Goal: Information Seeking & Learning: Check status

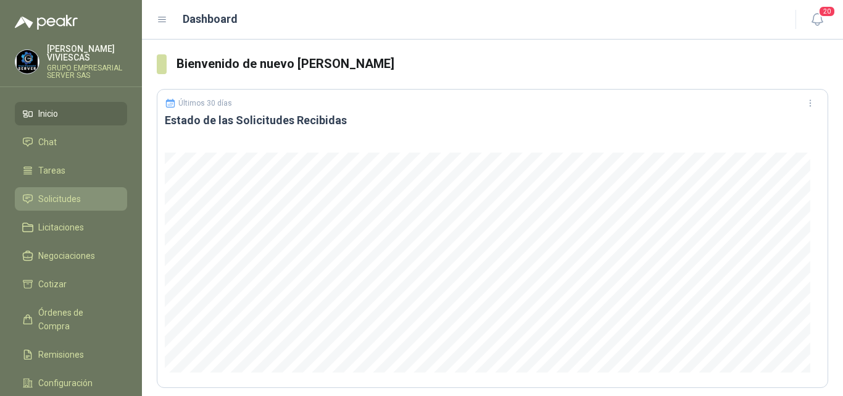
click at [64, 196] on span "Solicitudes" at bounding box center [59, 199] width 43 height 14
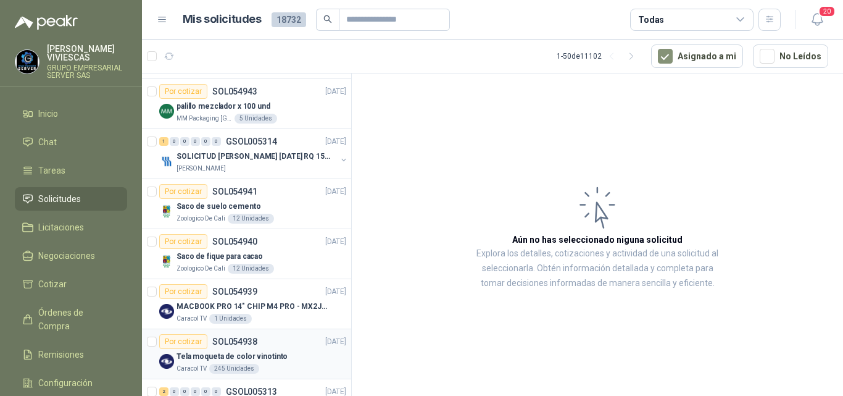
scroll to position [679, 0]
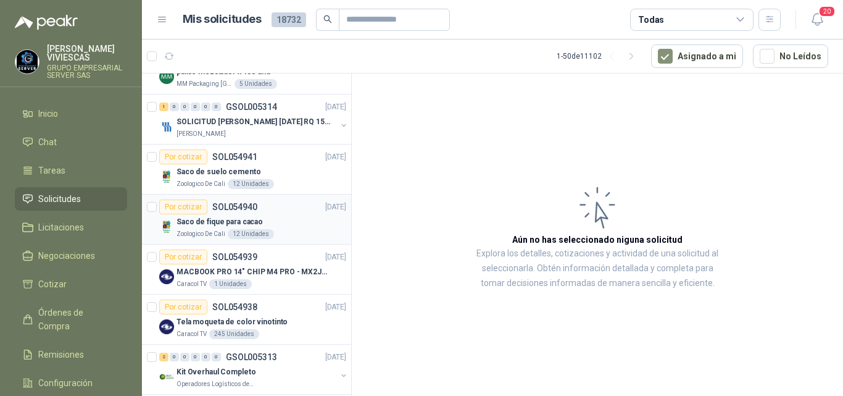
click at [246, 218] on p "Saco de fique para cacao" at bounding box center [219, 222] width 86 height 12
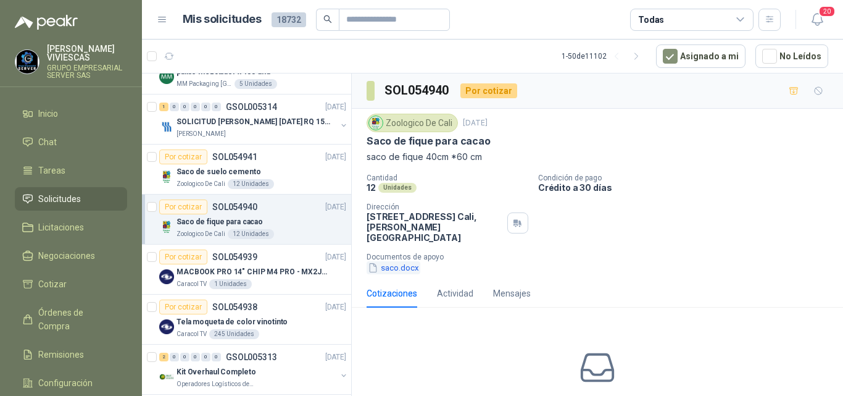
click at [413, 261] on button "saco.docx" at bounding box center [394, 267] width 54 height 13
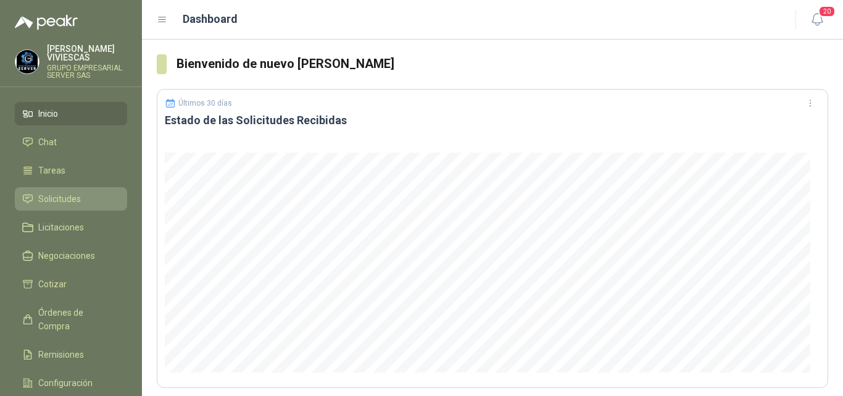
click at [80, 197] on span "Solicitudes" at bounding box center [59, 199] width 43 height 14
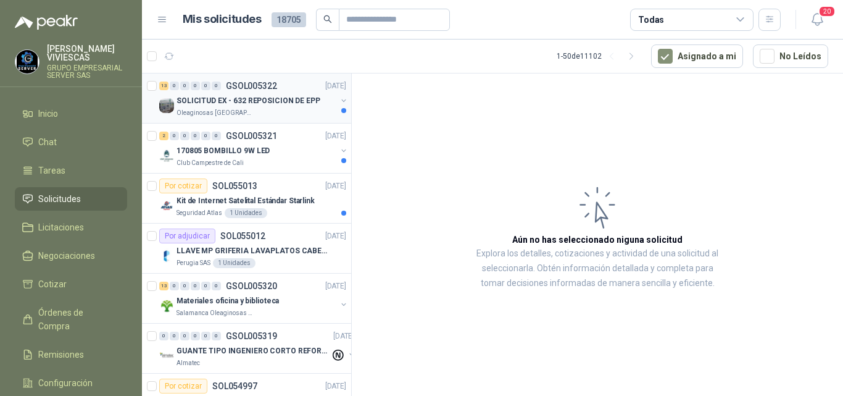
click at [297, 95] on p "SOLICITUD EX - 632 REPOSICION DE EPP" at bounding box center [248, 101] width 144 height 12
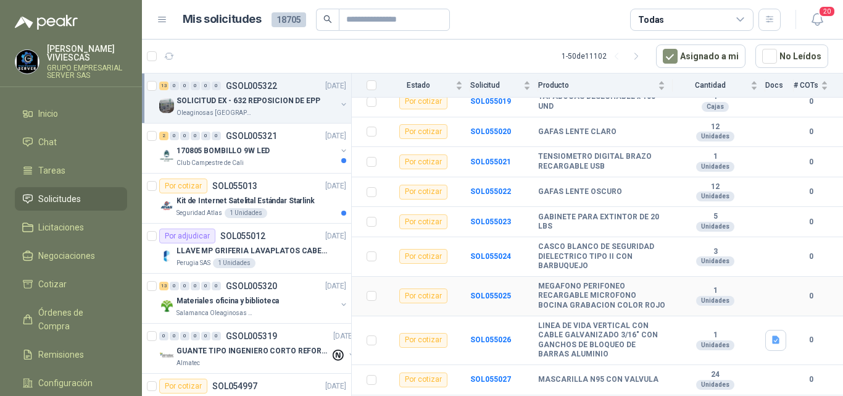
scroll to position [276, 0]
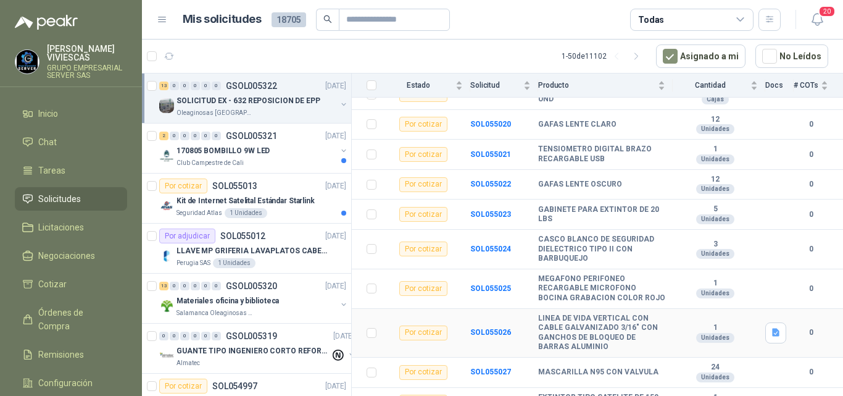
drag, startPoint x: 462, startPoint y: 357, endPoint x: 479, endPoint y: 347, distance: 19.6
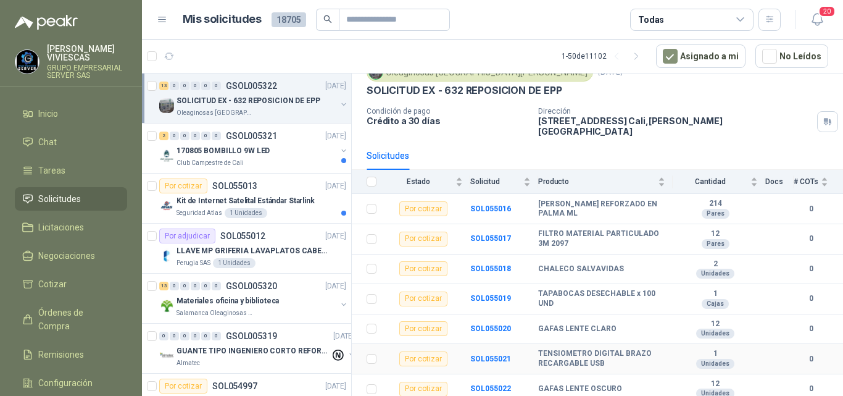
scroll to position [0, 0]
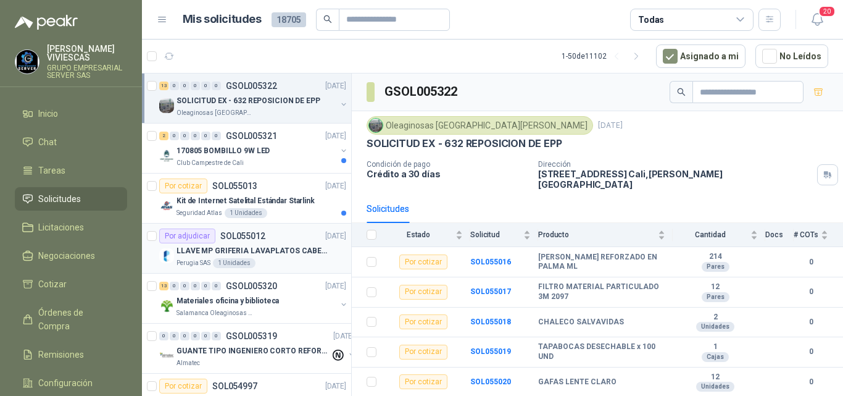
click at [282, 249] on p "LLAVE MP GRIFERIA LAVAPLATOS CABEZA EXTRAIBLE" at bounding box center [253, 251] width 154 height 12
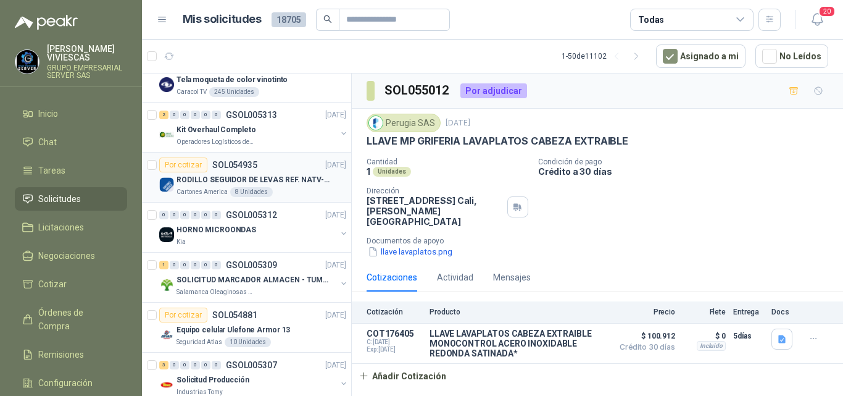
scroll to position [926, 0]
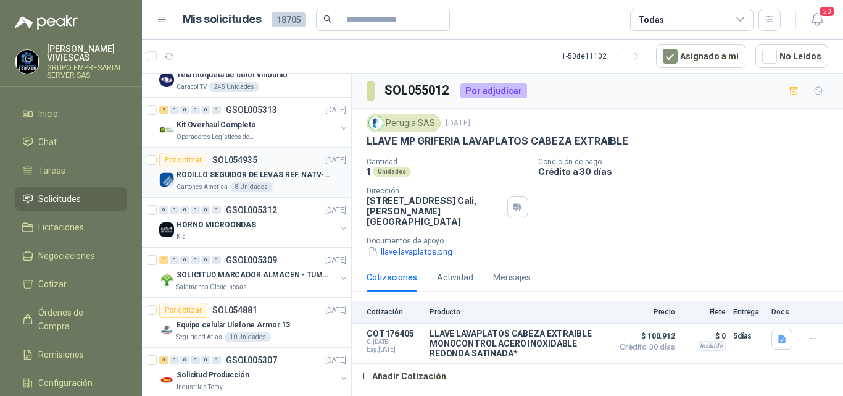
click at [252, 173] on p "RODILLO SEGUIDOR DE LEVAS REF. NATV-17-PPA [PERSON_NAME]" at bounding box center [253, 175] width 154 height 12
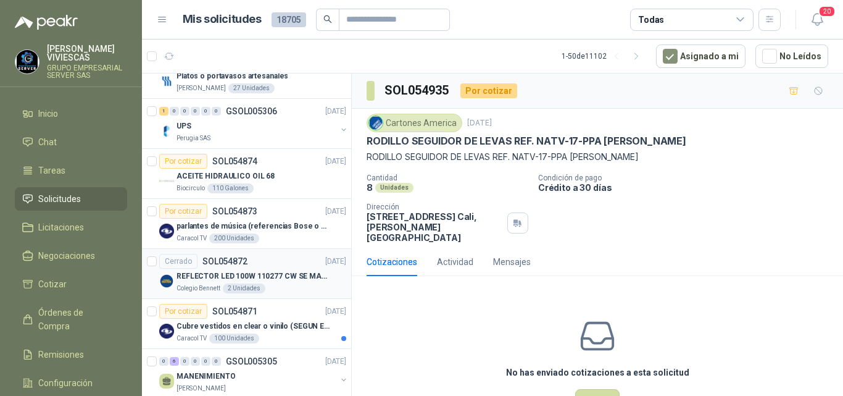
scroll to position [1296, 0]
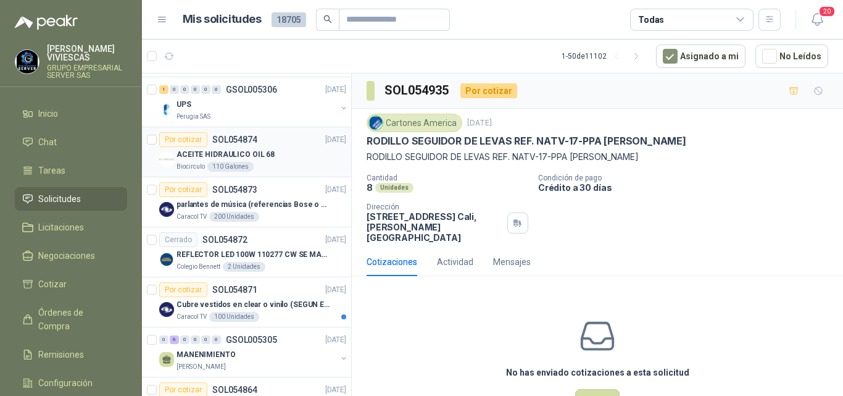
click at [249, 150] on p "ACEITE HIDRAULICO OIL 68" at bounding box center [225, 155] width 98 height 12
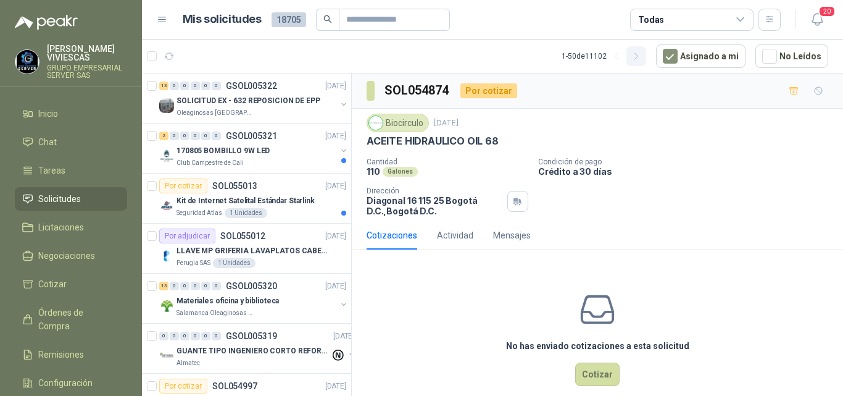
click at [638, 57] on icon "button" at bounding box center [636, 56] width 10 height 10
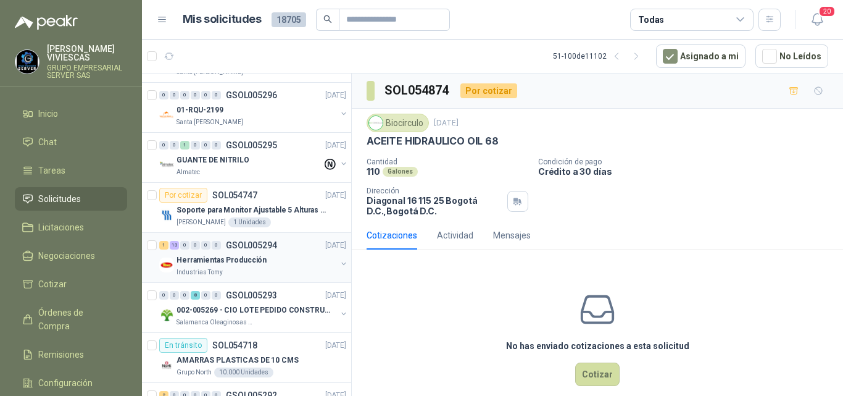
scroll to position [494, 0]
